Goal: Task Accomplishment & Management: Use online tool/utility

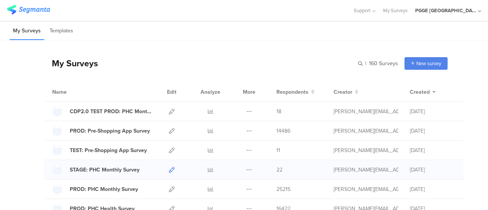
click at [169, 169] on icon at bounding box center [172, 170] width 6 height 6
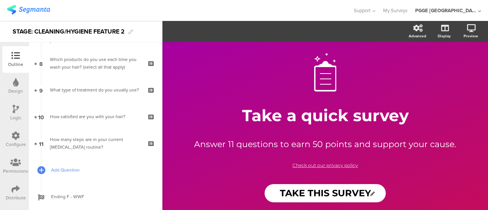
scroll to position [226, 0]
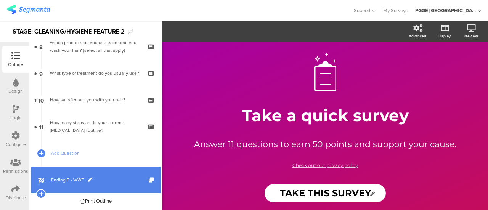
click at [111, 175] on link "Ending F - WWF" at bounding box center [96, 180] width 130 height 27
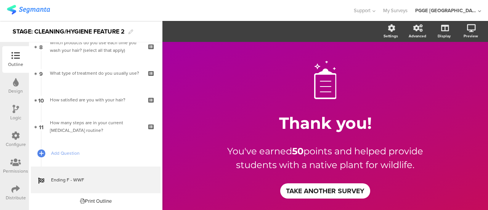
click at [15, 113] on icon at bounding box center [16, 109] width 6 height 8
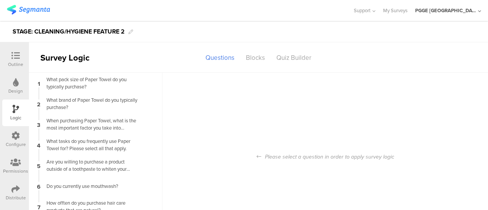
click at [18, 136] on icon at bounding box center [15, 136] width 8 height 8
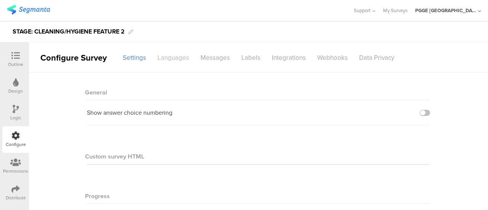
click at [182, 51] on div "Languages" at bounding box center [173, 57] width 43 height 13
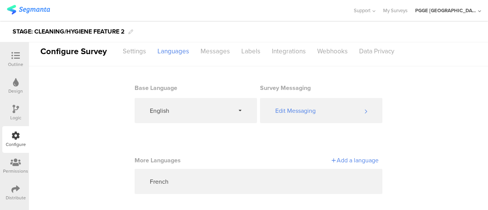
scroll to position [10, 0]
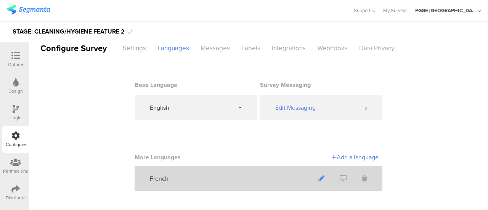
click at [320, 177] on icon at bounding box center [321, 178] width 6 height 6
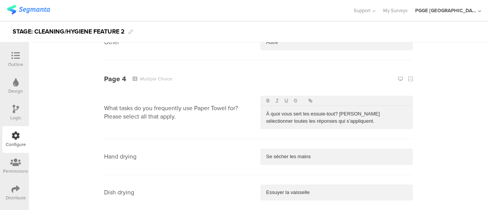
scroll to position [3040, 0]
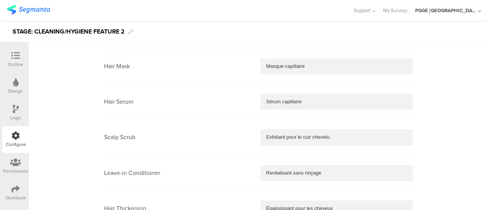
drag, startPoint x: 471, startPoint y: 169, endPoint x: 475, endPoint y: 164, distance: 6.5
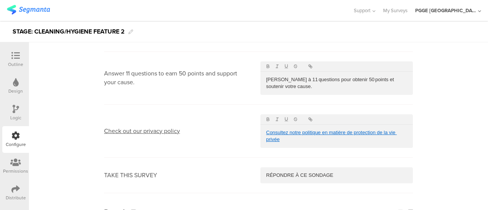
scroll to position [143, 0]
